Goal: Information Seeking & Learning: Learn about a topic

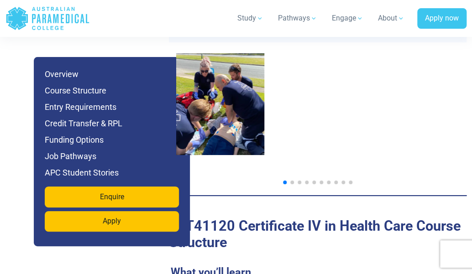
scroll to position [1081, 0]
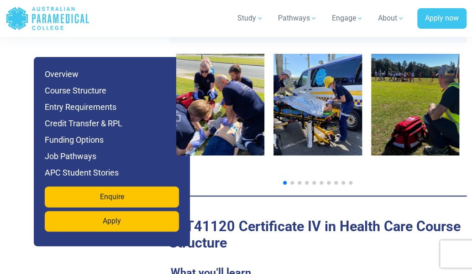
click at [293, 185] on span "Go to slide 2" at bounding box center [292, 183] width 4 height 4
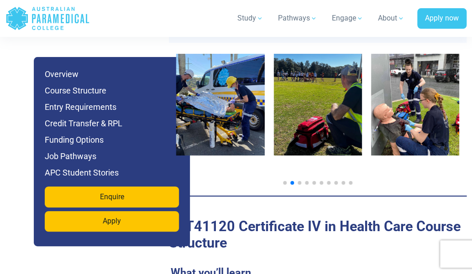
click at [299, 185] on span "Go to slide 3" at bounding box center [299, 183] width 4 height 4
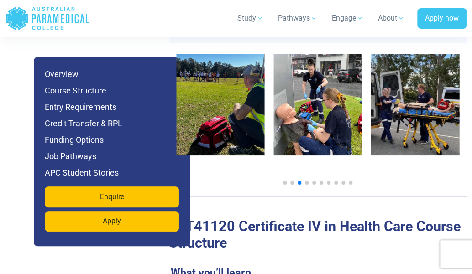
click at [306, 185] on span "Go to slide 4" at bounding box center [307, 183] width 4 height 4
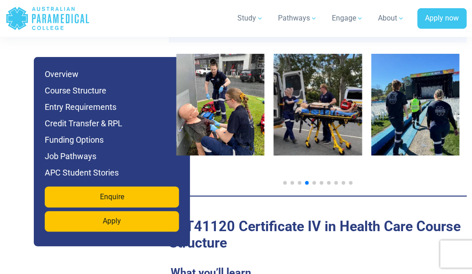
click at [314, 185] on span "Go to slide 5" at bounding box center [314, 183] width 4 height 4
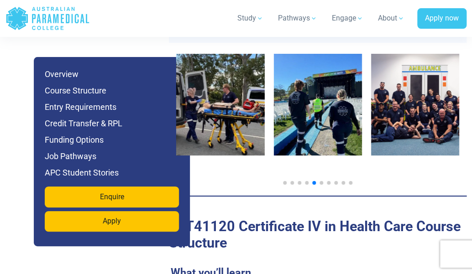
click at [321, 185] on span "Go to slide 6" at bounding box center [321, 183] width 4 height 4
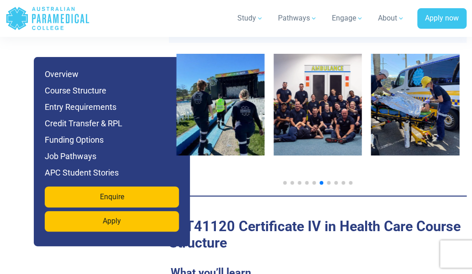
click at [327, 185] on span "Go to slide 7" at bounding box center [329, 183] width 4 height 4
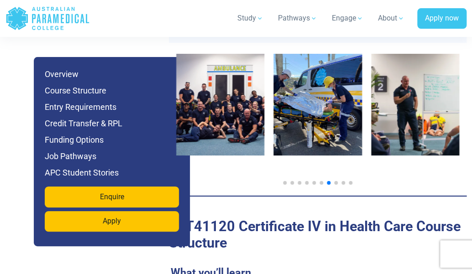
click at [335, 185] on span "Go to slide 8" at bounding box center [336, 183] width 4 height 4
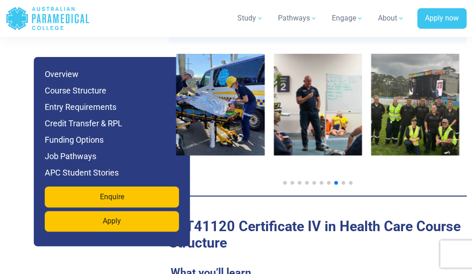
click at [342, 185] on span "Go to slide 9" at bounding box center [343, 183] width 4 height 4
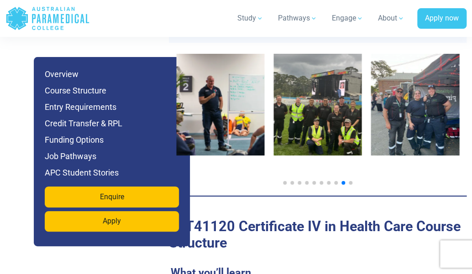
click at [349, 185] on span "Go to slide 10" at bounding box center [350, 183] width 4 height 4
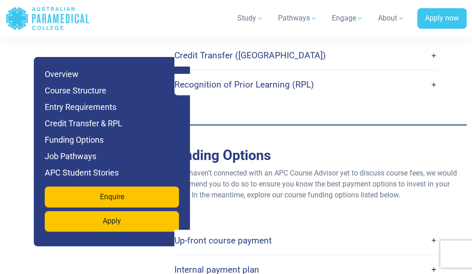
scroll to position [2361, 0]
click at [319, 95] on link "Recognition of Prior Learning (RPL)" at bounding box center [305, 84] width 263 height 21
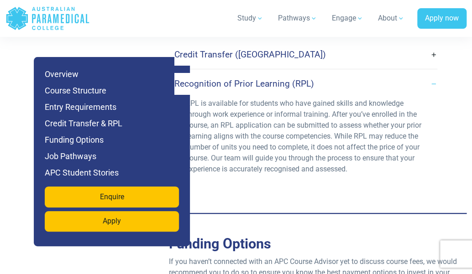
scroll to position [2362, 0]
click at [283, 65] on link "Credit Transfer (CT)" at bounding box center [305, 54] width 263 height 21
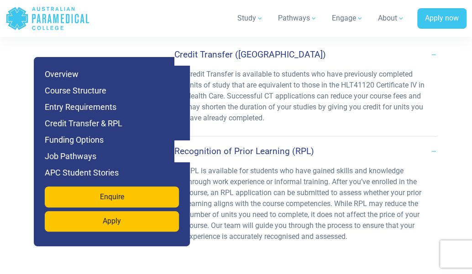
click at [283, 65] on link "Credit Transfer (CT)" at bounding box center [305, 54] width 263 height 21
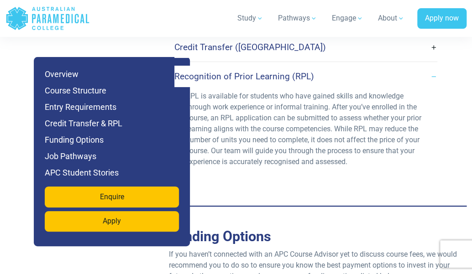
scroll to position [2368, 0]
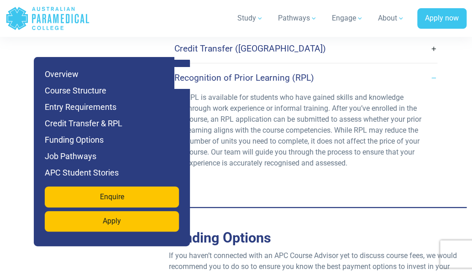
click at [266, 59] on link "Credit Transfer (CT)" at bounding box center [305, 48] width 263 height 21
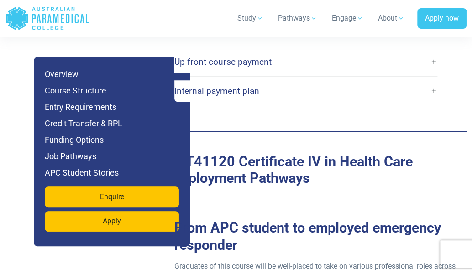
scroll to position [2702, 0]
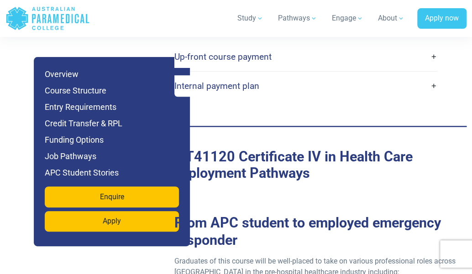
click at [274, 68] on link "Up-front course payment" at bounding box center [305, 56] width 263 height 21
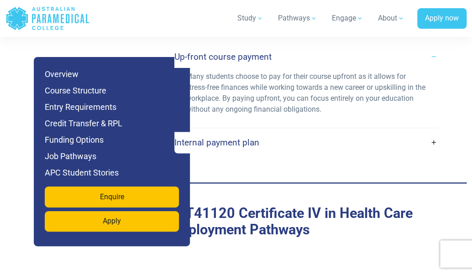
click at [285, 153] on link "Internal payment plan" at bounding box center [305, 142] width 263 height 21
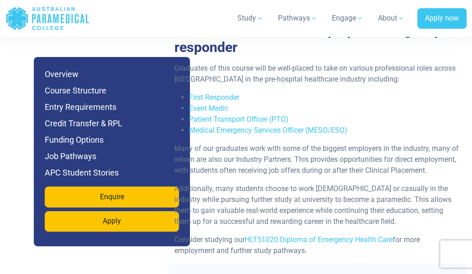
scroll to position [3059, 0]
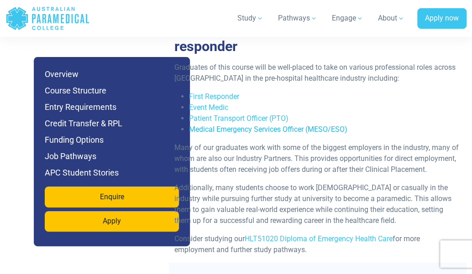
click at [243, 134] on link "Medical Emergency Services Officer (MESO/ESO)" at bounding box center [268, 129] width 158 height 9
click at [223, 123] on link "Patient Transport Officer (PTO)" at bounding box center [238, 118] width 99 height 9
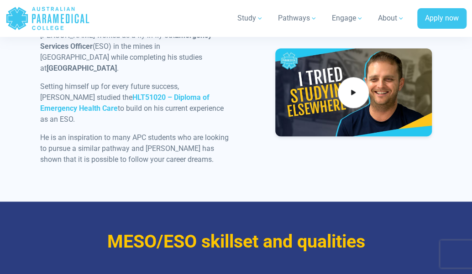
scroll to position [1408, 0]
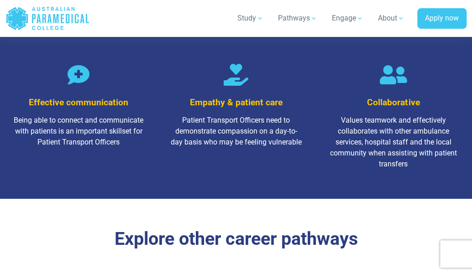
scroll to position [1297, 0]
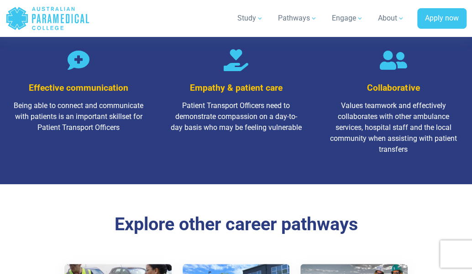
click at [37, 18] on icon "Australian Paramedical College" at bounding box center [38, 18] width 4 height 9
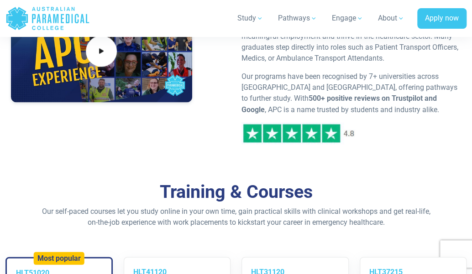
scroll to position [606, 0]
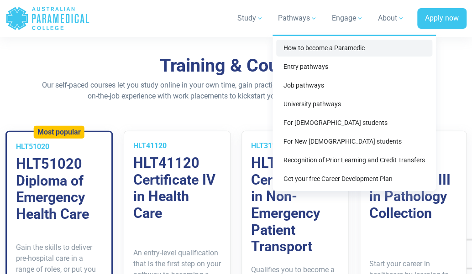
click at [298, 50] on link "How to become a Paramedic" at bounding box center [354, 48] width 156 height 17
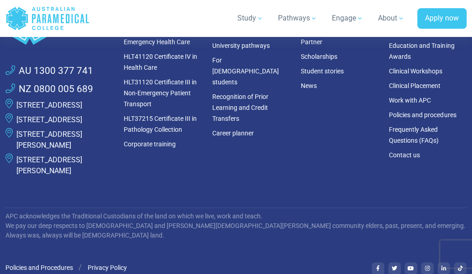
scroll to position [3620, 0]
